Goal: Participate in discussion

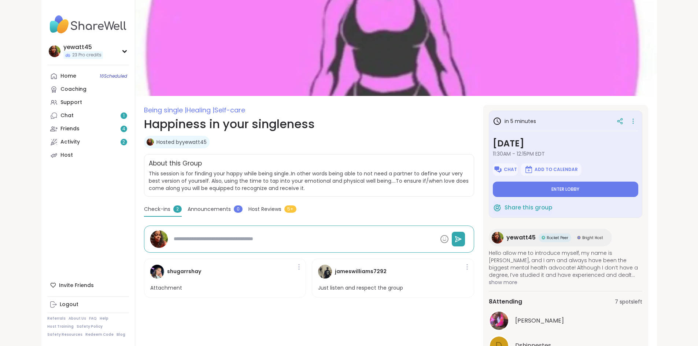
type textarea "*"
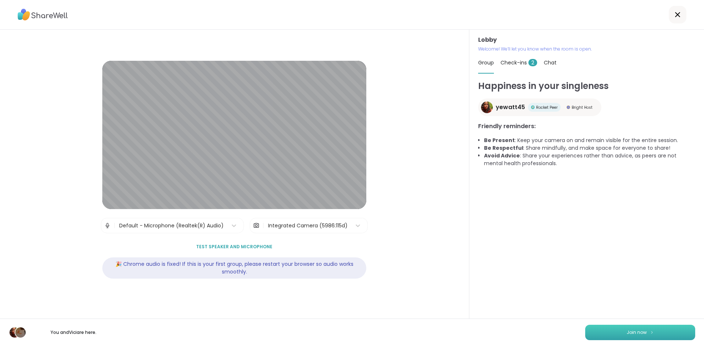
click at [642, 328] on button "Join now" at bounding box center [640, 332] width 110 height 15
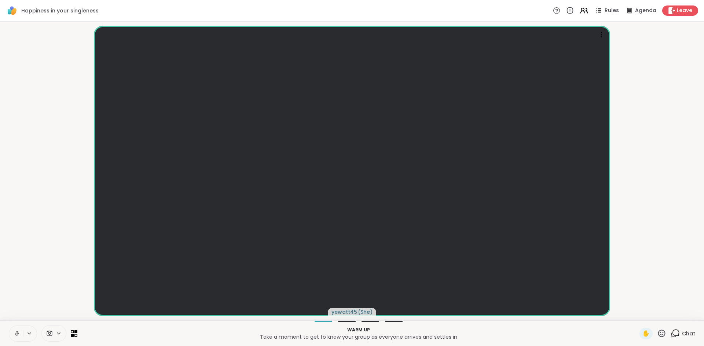
click at [682, 335] on span "Chat" at bounding box center [688, 333] width 13 height 7
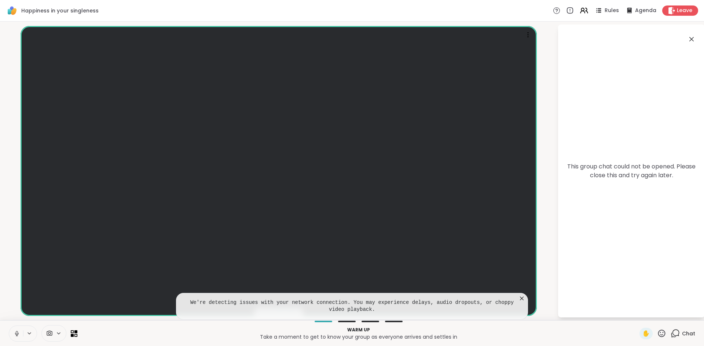
click at [670, 335] on icon at bounding box center [674, 333] width 9 height 9
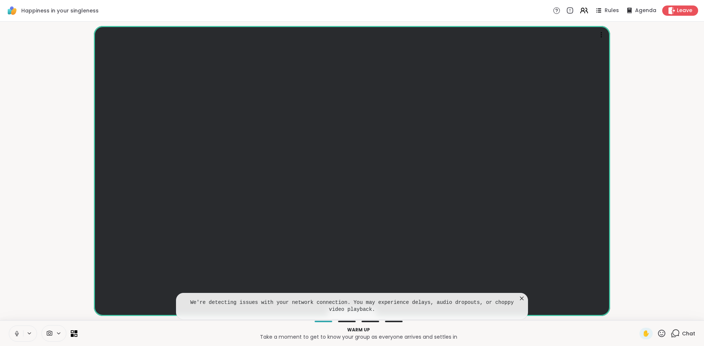
click at [670, 335] on icon at bounding box center [674, 333] width 9 height 9
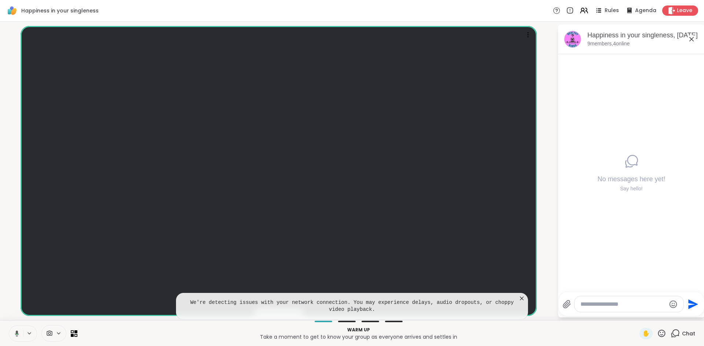
click at [627, 306] on textarea "Type your message" at bounding box center [622, 304] width 85 height 7
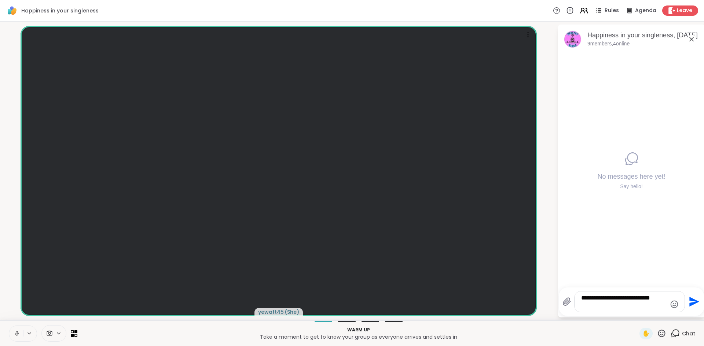
type textarea "**********"
click at [693, 301] on icon "Send" at bounding box center [694, 302] width 10 height 10
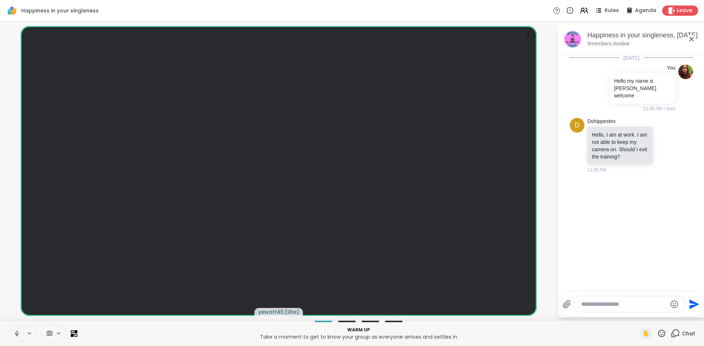
click at [639, 302] on textarea "Type your message" at bounding box center [623, 304] width 85 height 7
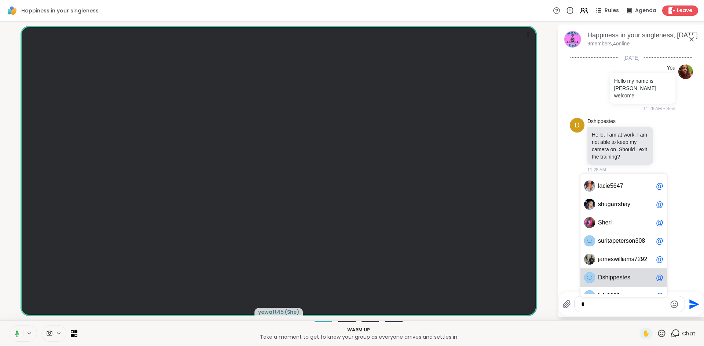
click at [628, 274] on span "s" at bounding box center [628, 277] width 3 height 7
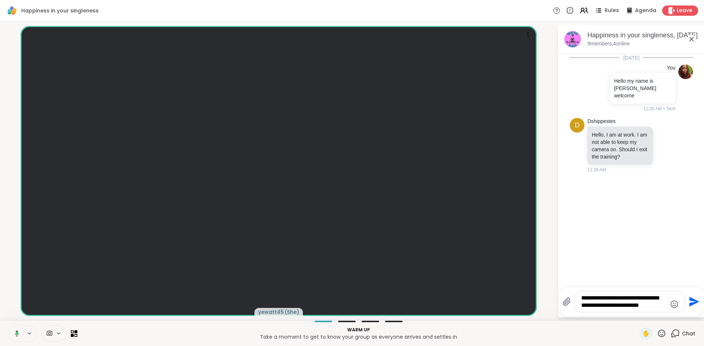
type textarea "**********"
click at [691, 301] on icon "Send" at bounding box center [694, 302] width 10 height 10
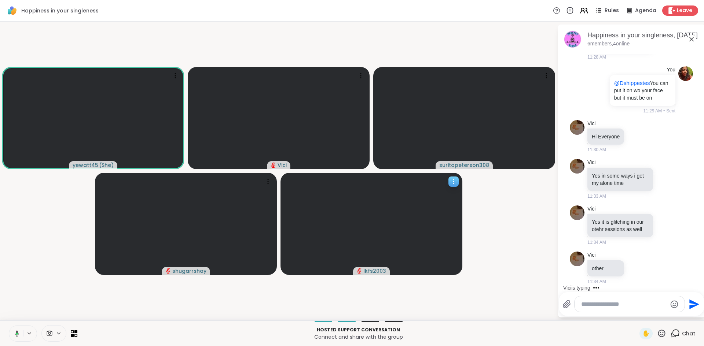
scroll to position [189, 0]
